Goal: Find specific page/section: Find specific page/section

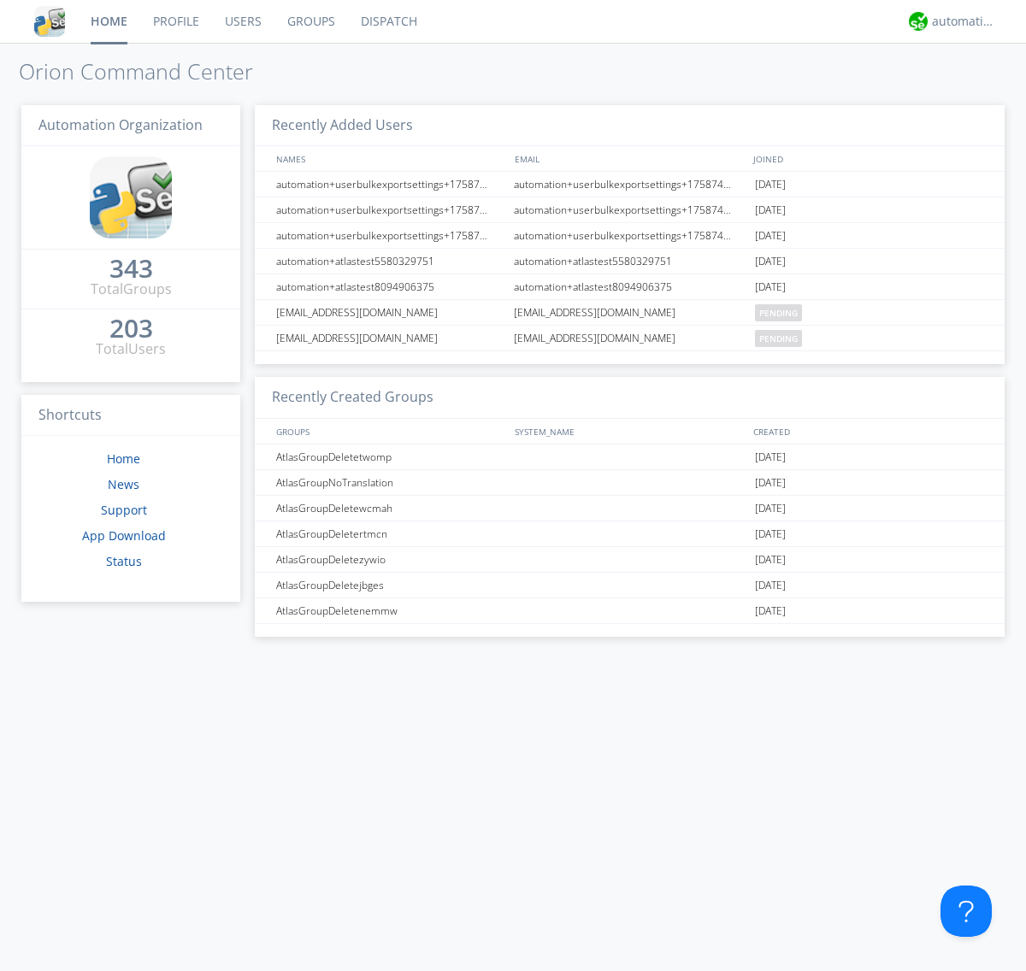
click at [387, 21] on link "Dispatch" at bounding box center [389, 21] width 82 height 43
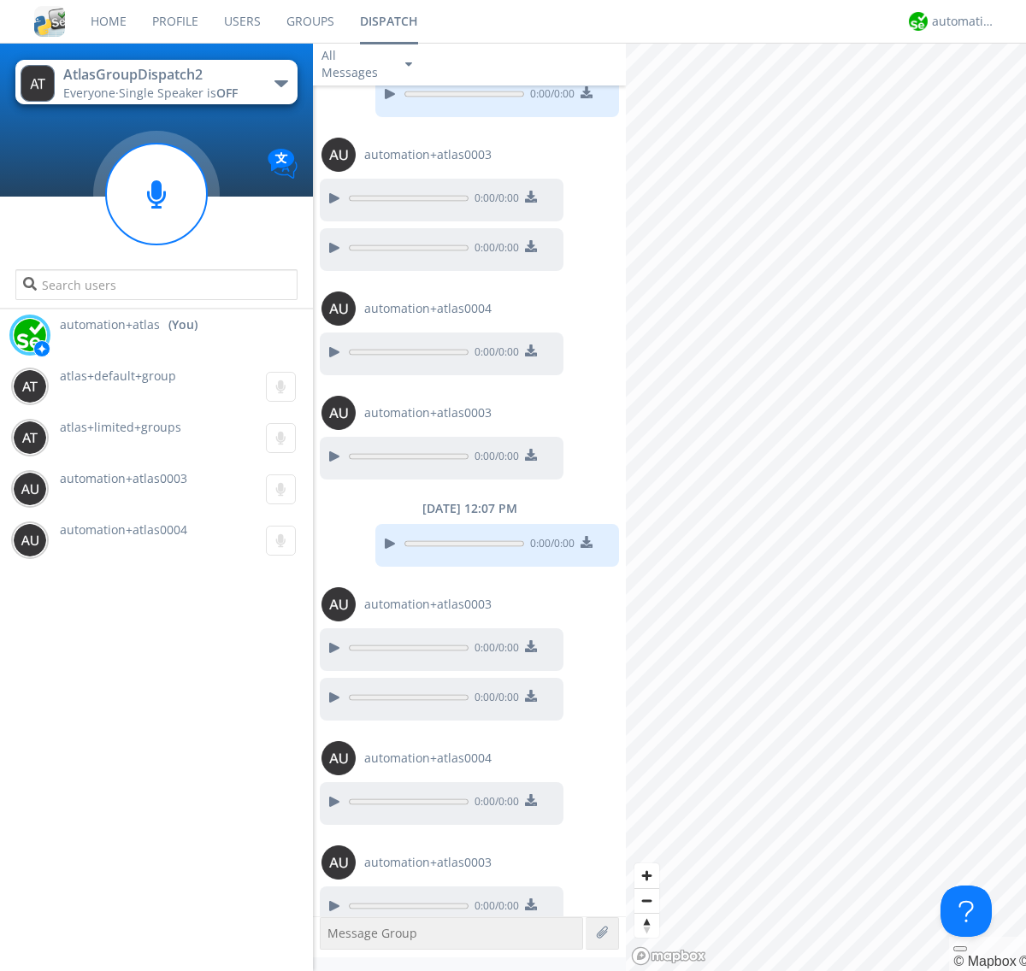
scroll to position [68, 0]
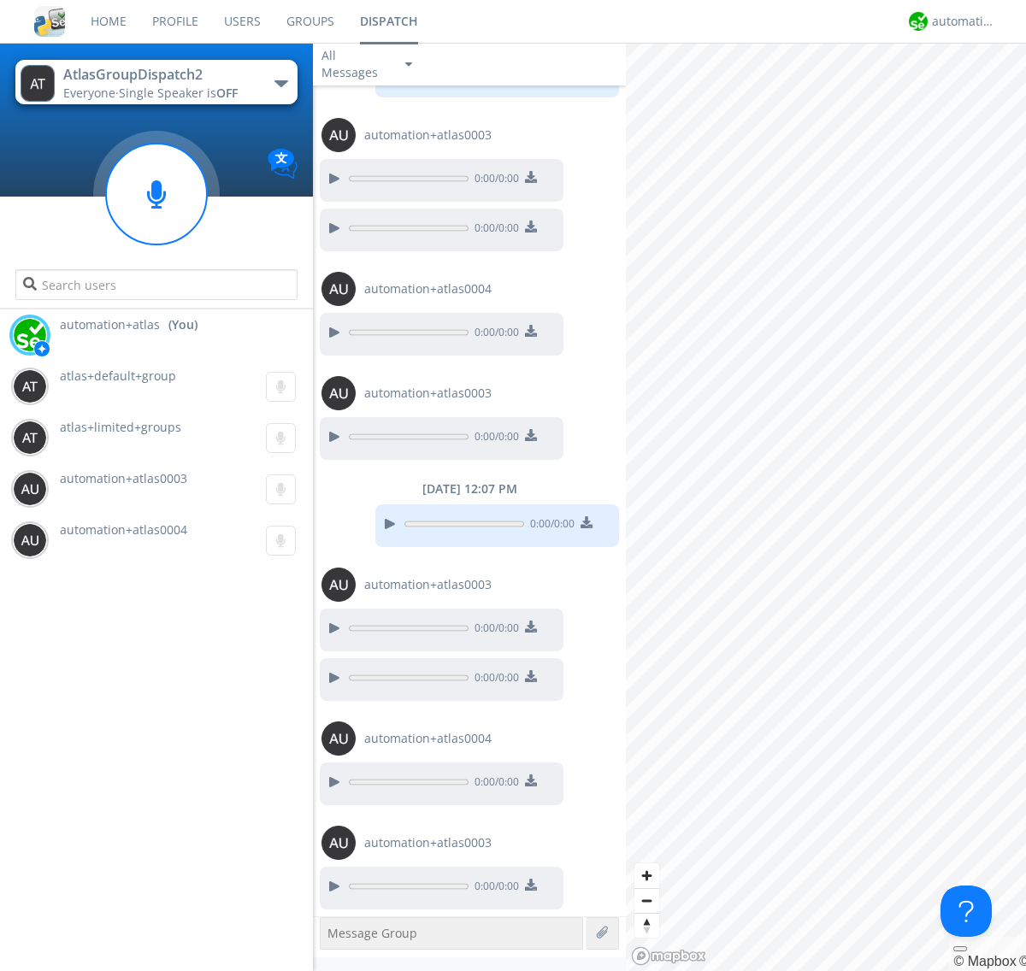
click at [280, 83] on div "button" at bounding box center [281, 83] width 14 height 7
click at [0, 0] on span "AtlasGroupDispatch" at bounding box center [0, 0] width 0 height 0
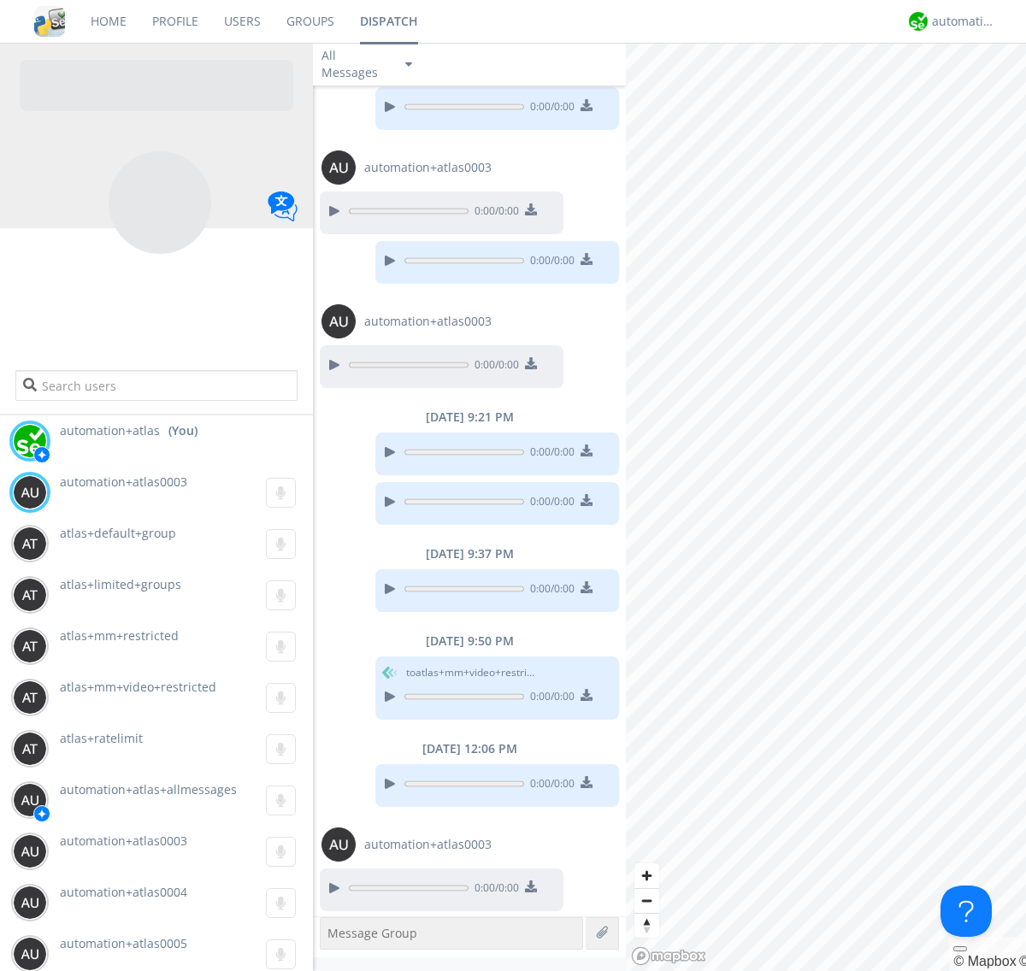
scroll to position [38, 0]
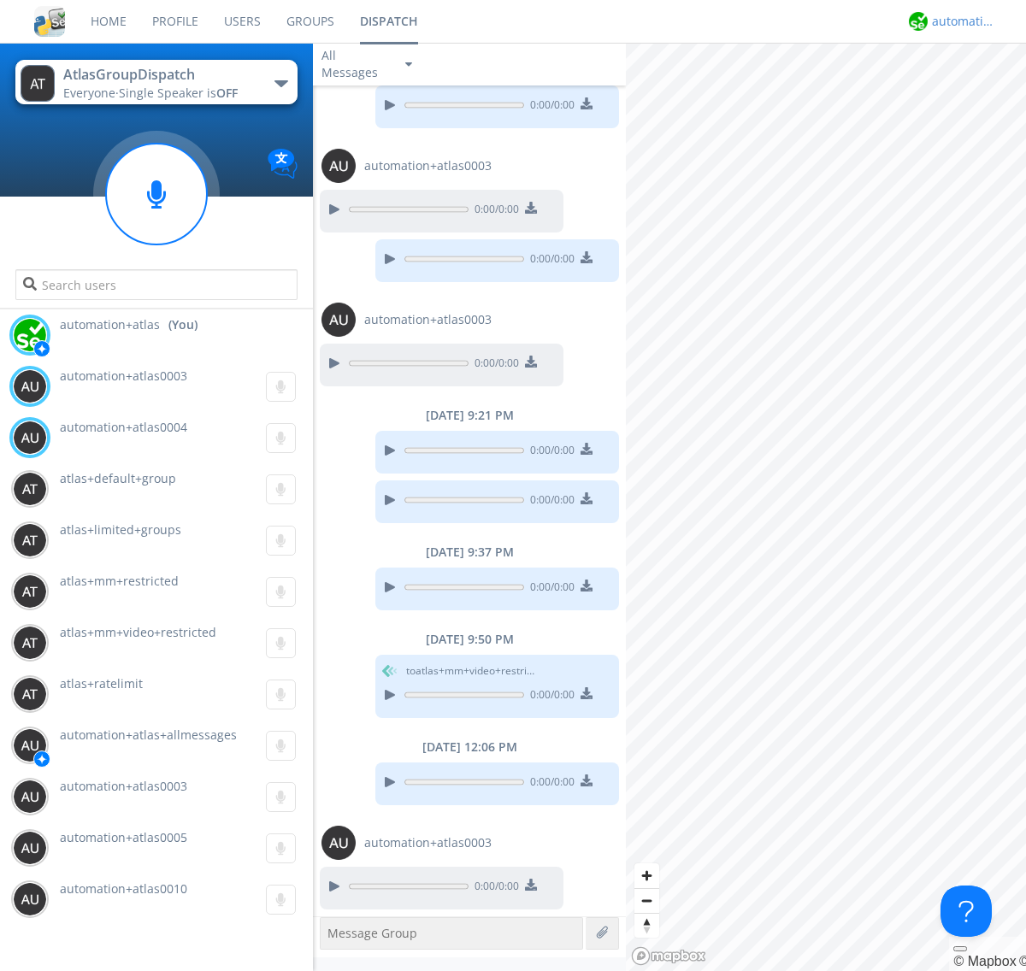
click at [959, 21] on div "automation+atlas" at bounding box center [964, 21] width 64 height 17
